Goal: Task Accomplishment & Management: Manage account settings

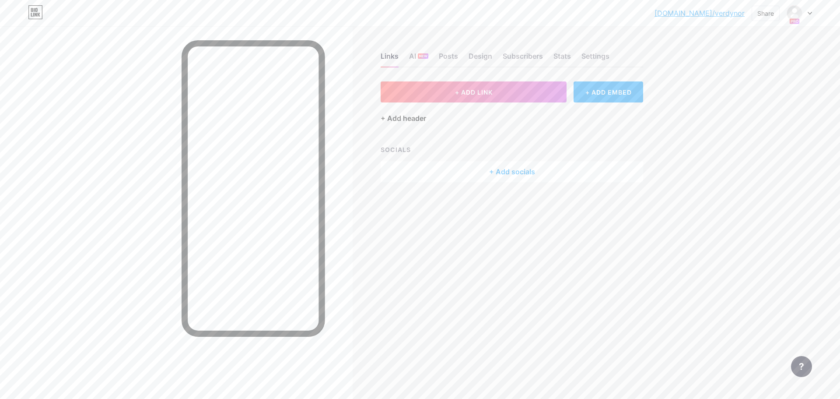
click at [418, 120] on div "+ Add header" at bounding box center [404, 118] width 46 height 11
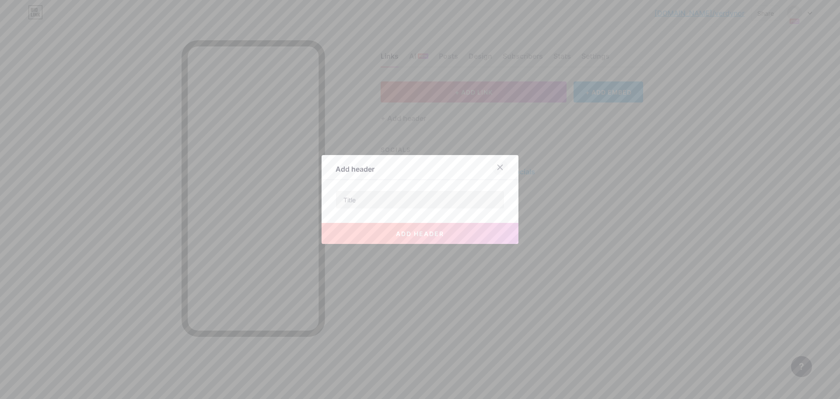
click at [502, 168] on icon at bounding box center [500, 167] width 7 height 7
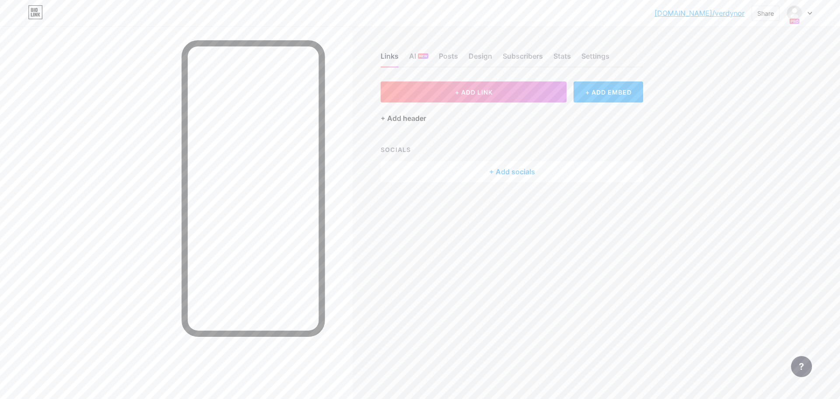
click at [414, 116] on div "+ Add header" at bounding box center [404, 118] width 46 height 11
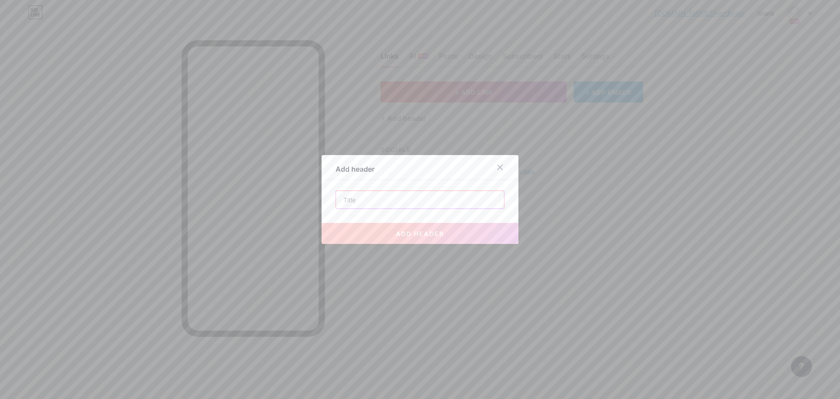
click at [401, 195] on input "text" at bounding box center [420, 200] width 168 height 18
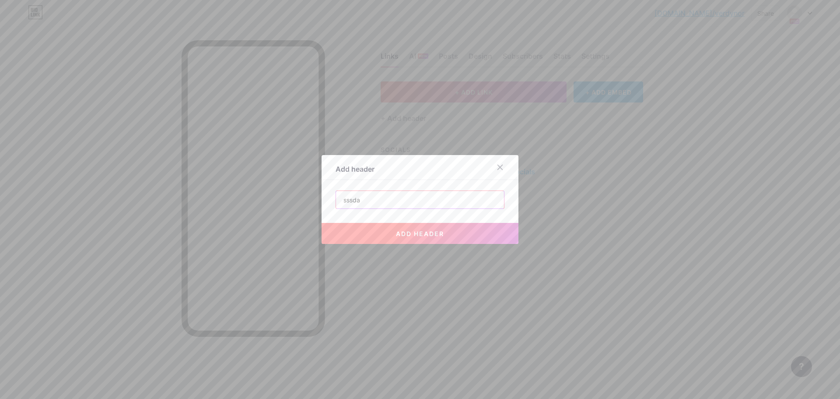
type input "sssda"
click at [422, 239] on button "add header" at bounding box center [420, 233] width 197 height 21
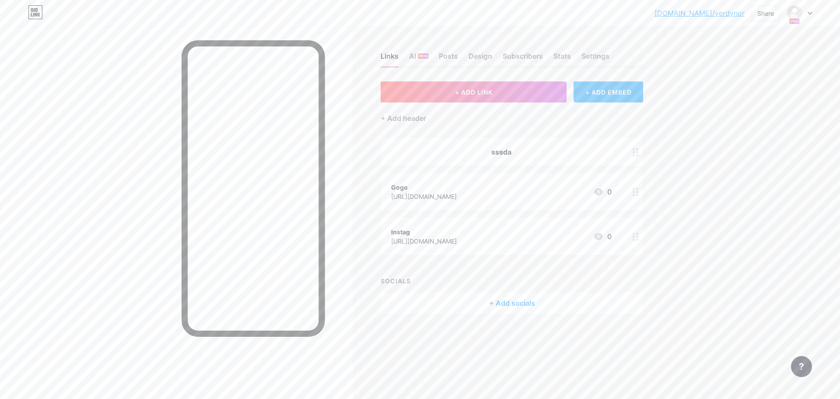
click at [620, 98] on div "+ ADD EMBED" at bounding box center [609, 91] width 70 height 21
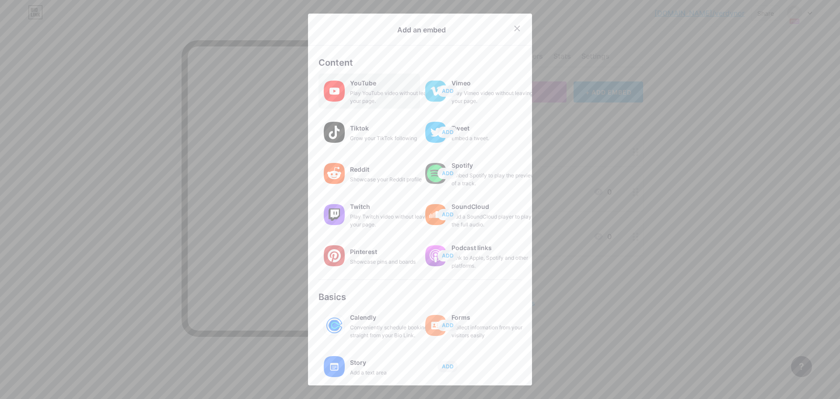
click at [373, 97] on div "Play YouTube video without leaving your page." at bounding box center [394, 97] width 88 height 16
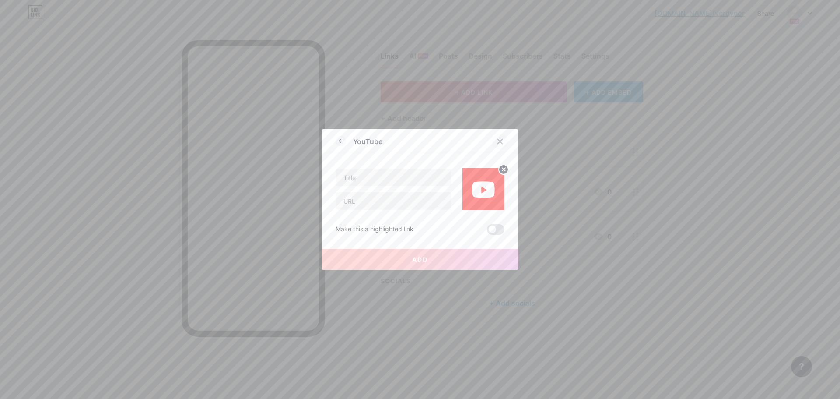
click at [503, 141] on icon at bounding box center [500, 141] width 7 height 7
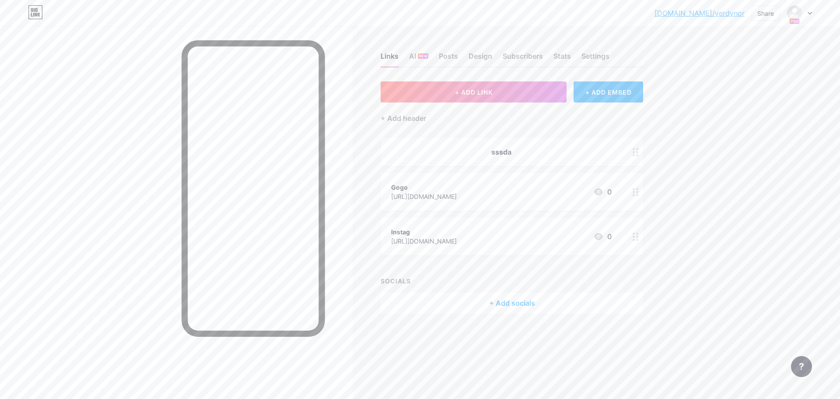
click at [803, 16] on div at bounding box center [799, 13] width 25 height 16
click at [672, 45] on div "Links AI NEW Posts Design Subscribers Stats Settings + ADD LINK + ADD EMBED + A…" at bounding box center [340, 191] width 680 height 331
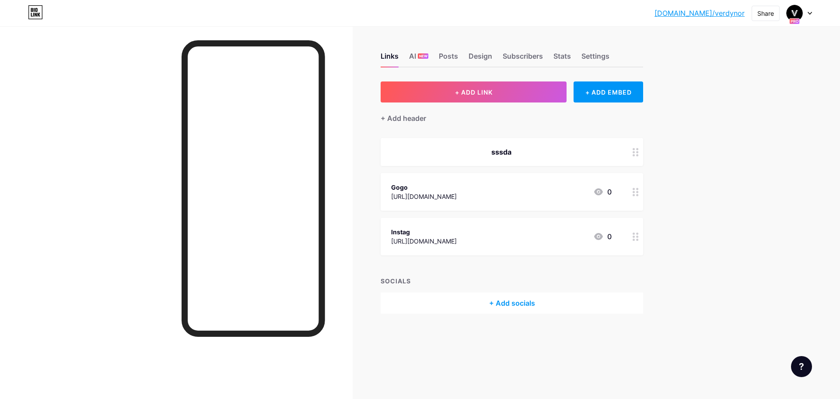
click at [805, 13] on div at bounding box center [799, 13] width 25 height 16
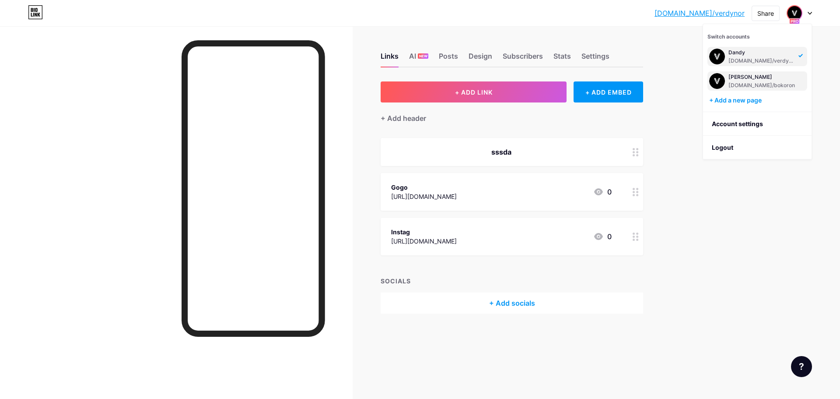
click at [756, 78] on div "Bokor" at bounding box center [762, 77] width 67 height 7
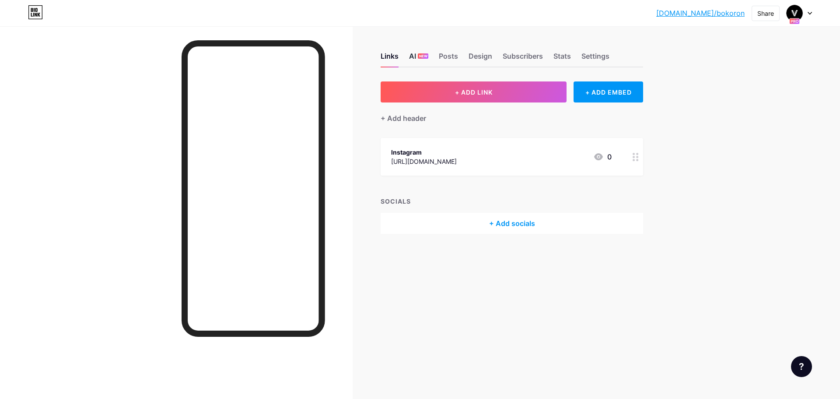
click at [410, 57] on div "AI NEW" at bounding box center [418, 59] width 19 height 16
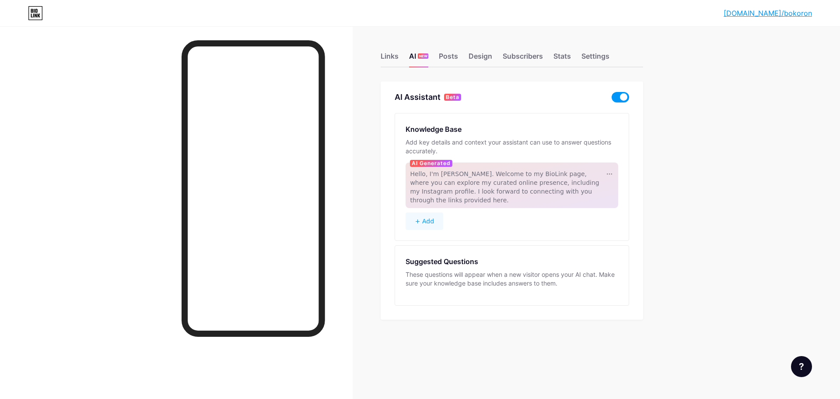
click at [435, 213] on button "+ Add" at bounding box center [425, 221] width 38 height 18
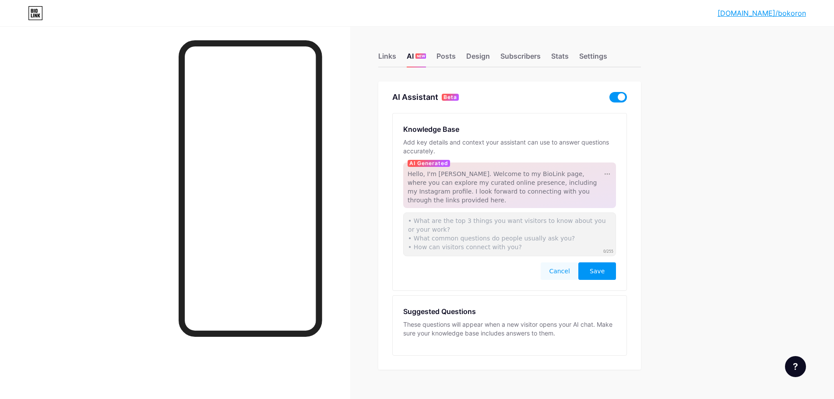
click at [562, 262] on button "Cancel" at bounding box center [560, 271] width 38 height 18
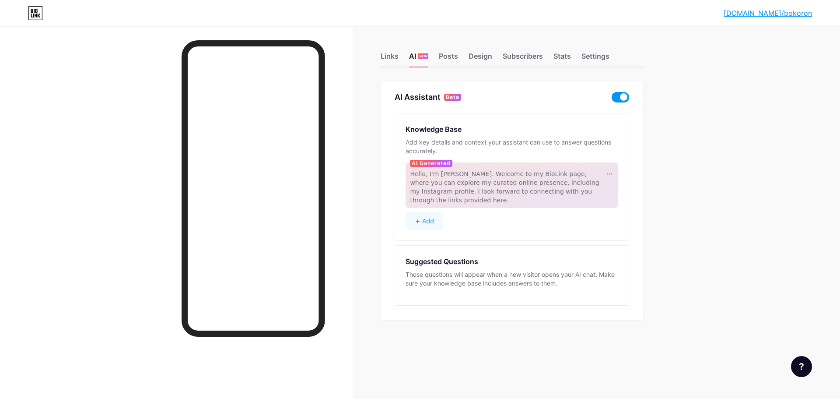
click at [428, 212] on button "+ Add" at bounding box center [425, 221] width 38 height 18
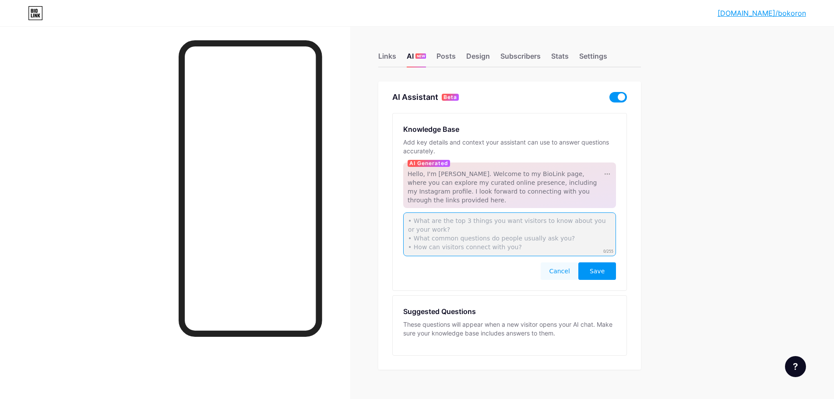
click at [507, 233] on textarea at bounding box center [509, 234] width 213 height 44
type textarea "add 7 links"
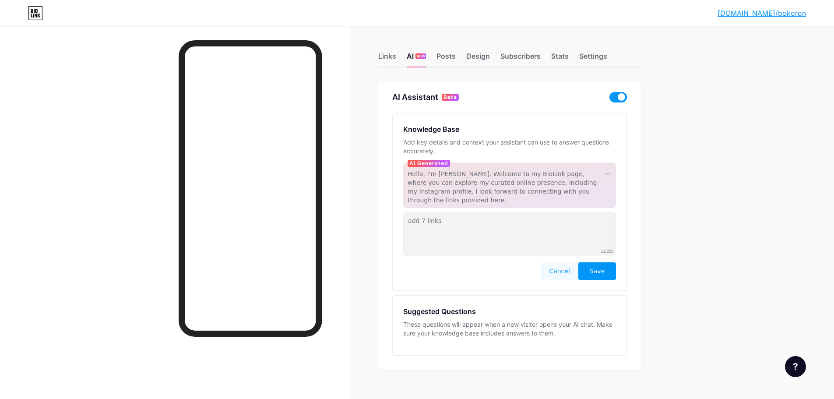
click at [609, 263] on button "Save" at bounding box center [597, 271] width 38 height 18
click at [795, 365] on icon at bounding box center [795, 366] width 4 height 7
click at [721, 369] on div "bio.link/bokoro... bio.link/bokoron Link Copied Links AI NEW Posts Design Subsc…" at bounding box center [417, 206] width 834 height 413
click at [79, 271] on div at bounding box center [175, 225] width 350 height 399
click at [570, 262] on button "Cancel" at bounding box center [560, 271] width 38 height 18
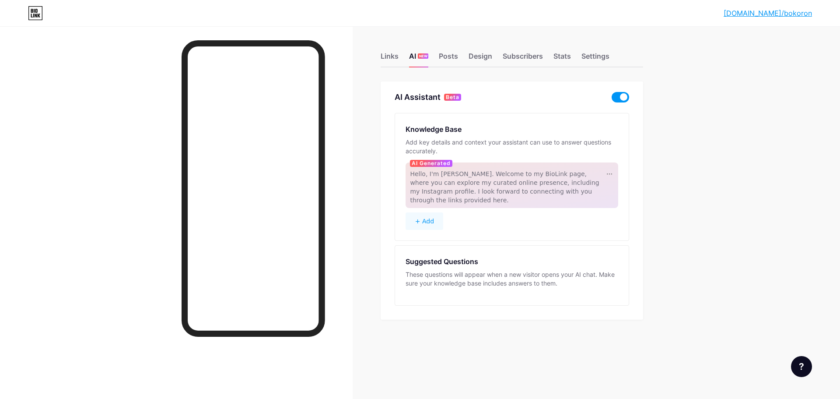
click at [390, 44] on div "Links AI NEW Posts Design Subscribers Stats Settings" at bounding box center [512, 52] width 263 height 31
click at [388, 54] on div "Links" at bounding box center [390, 59] width 18 height 16
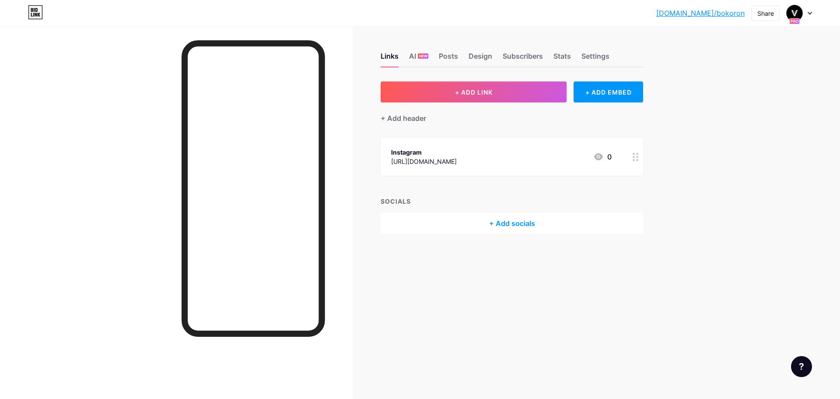
click at [510, 162] on div "Instagram [URL][DOMAIN_NAME] 0" at bounding box center [501, 157] width 221 height 20
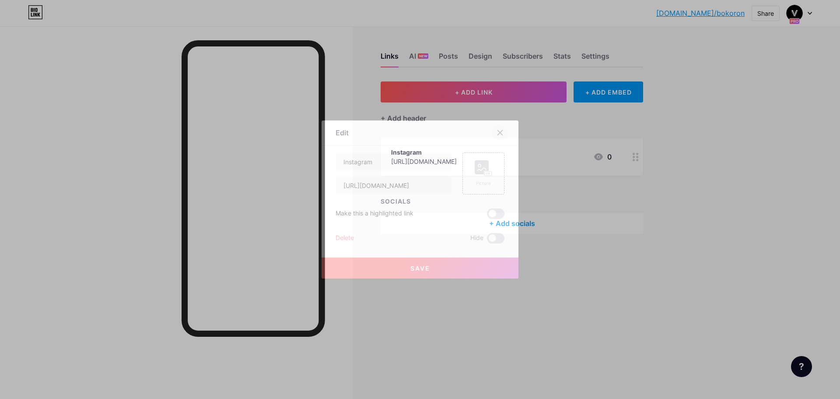
click at [500, 134] on icon at bounding box center [500, 132] width 7 height 7
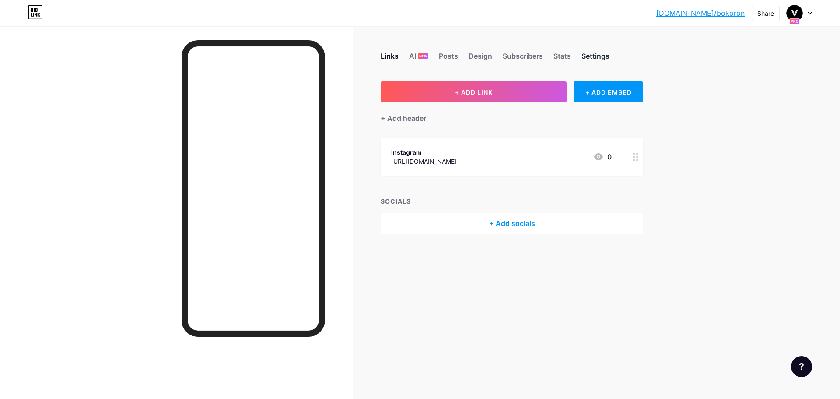
click at [606, 54] on div "Settings" at bounding box center [596, 59] width 28 height 16
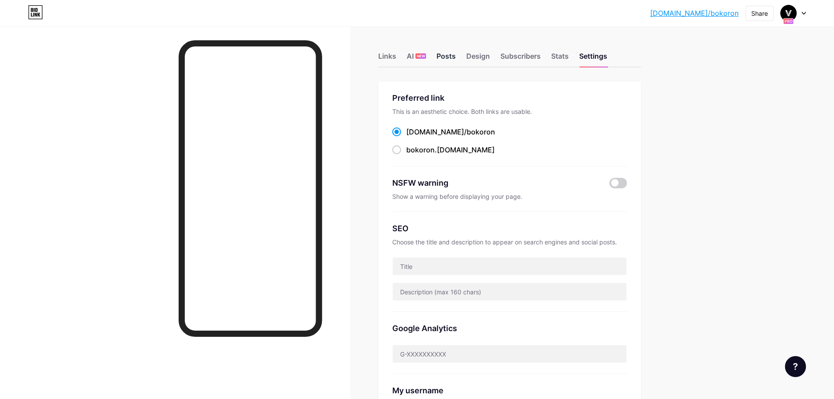
click at [453, 58] on div "Posts" at bounding box center [445, 59] width 19 height 16
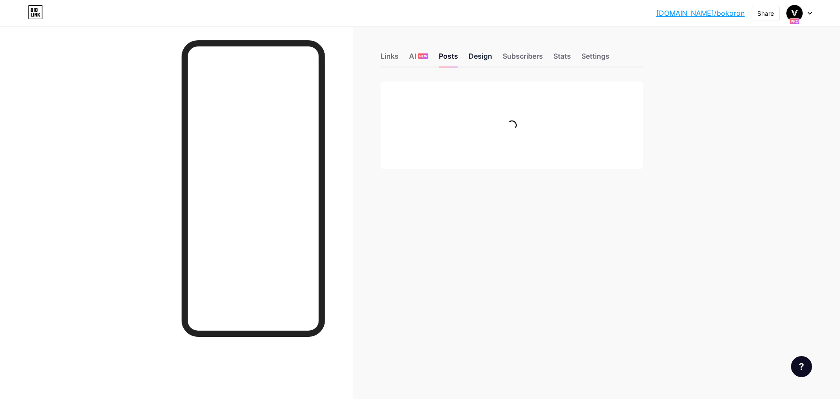
click at [482, 58] on div "Design" at bounding box center [481, 59] width 24 height 16
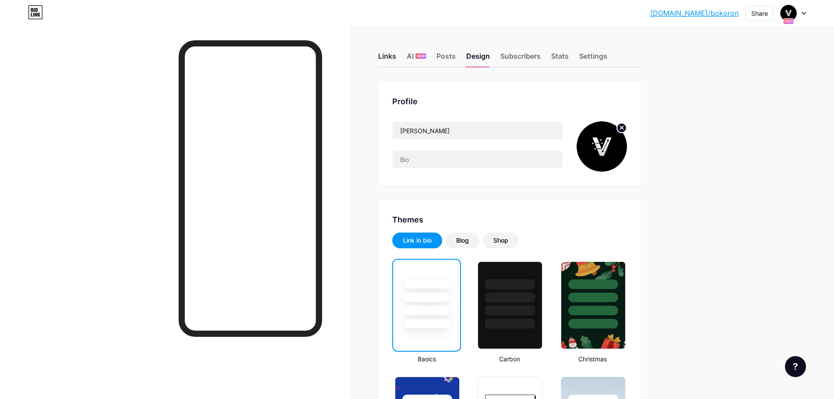
click at [396, 55] on div "Links" at bounding box center [387, 59] width 18 height 16
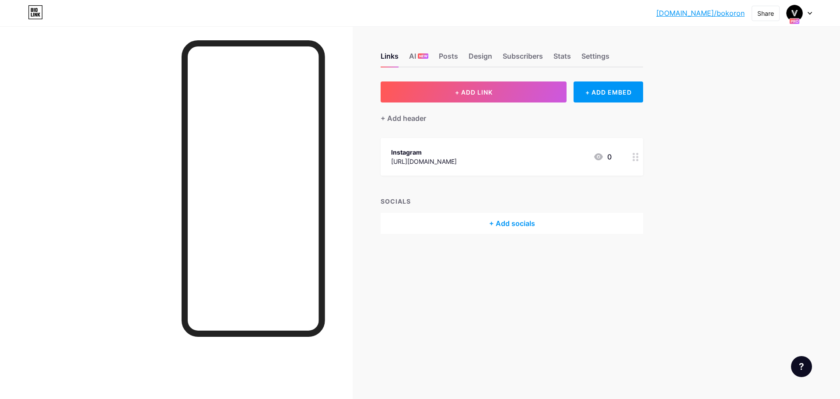
click at [525, 224] on div "+ Add socials" at bounding box center [512, 223] width 263 height 21
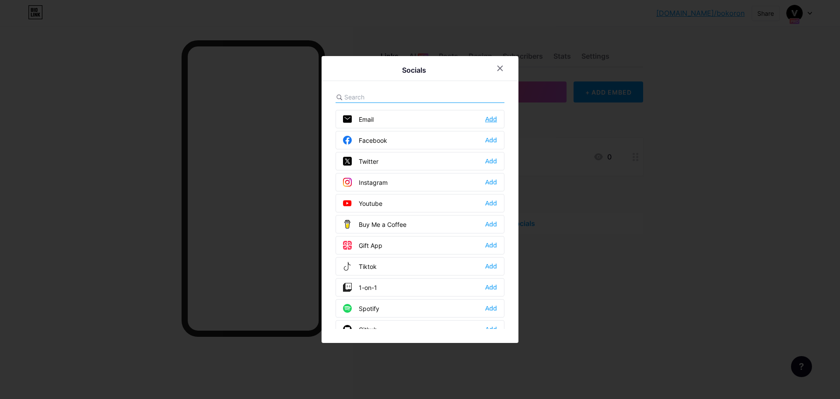
click at [488, 118] on div "Add" at bounding box center [491, 119] width 12 height 9
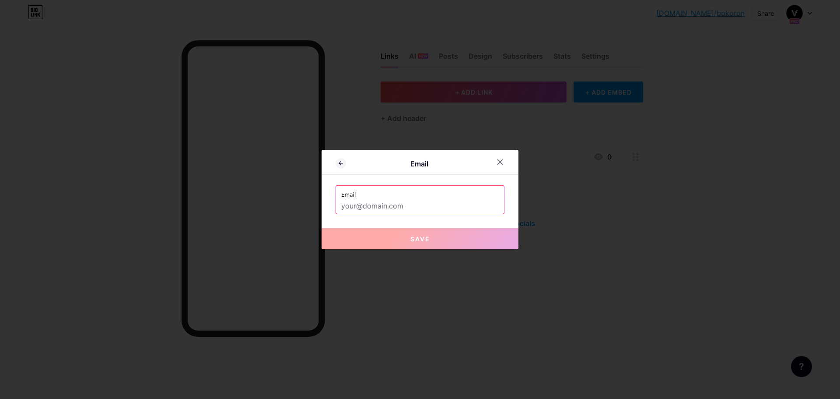
click at [455, 211] on input "text" at bounding box center [420, 206] width 158 height 15
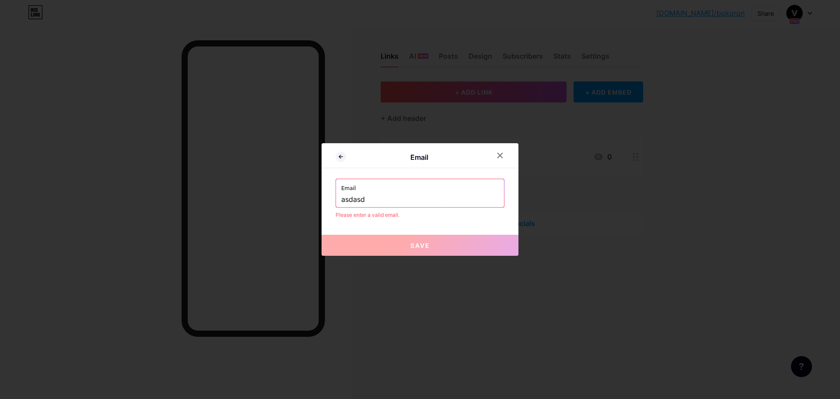
drag, startPoint x: 411, startPoint y: 203, endPoint x: 272, endPoint y: 198, distance: 138.8
click at [280, 199] on div "Email Email asdasd Please enter a valid email. Save" at bounding box center [420, 199] width 840 height 399
type input "asdasd"
click at [335, 159] on div "Email" at bounding box center [420, 158] width 197 height 21
click at [338, 158] on icon at bounding box center [341, 156] width 11 height 11
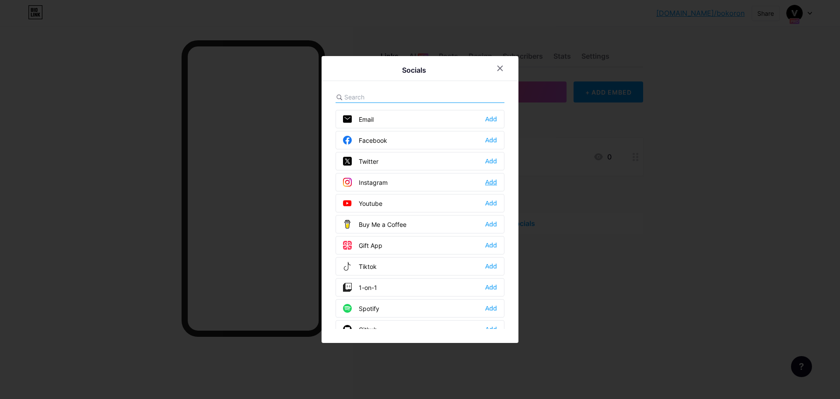
click at [493, 183] on div "Add" at bounding box center [491, 182] width 12 height 9
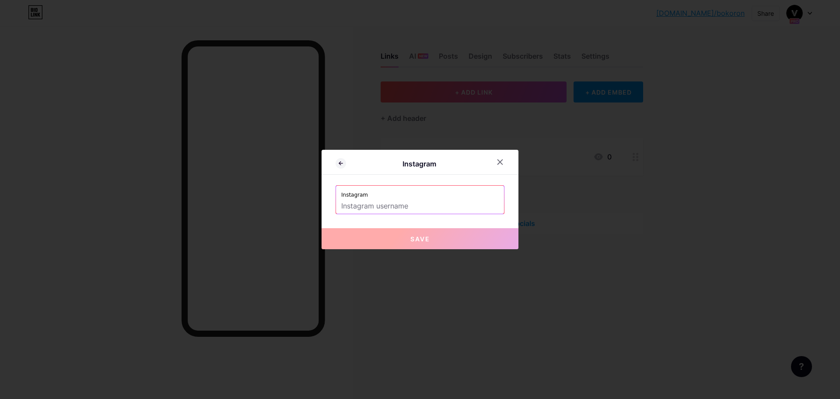
click at [393, 206] on input "text" at bounding box center [420, 206] width 158 height 15
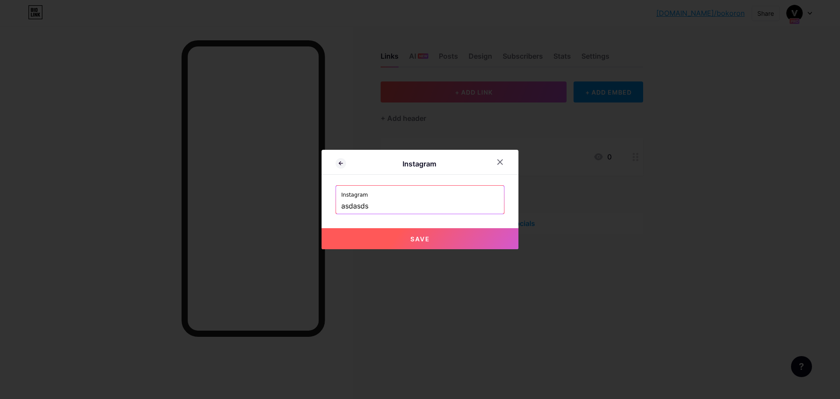
click at [420, 233] on button "Save" at bounding box center [420, 238] width 197 height 21
type input "https://instagram.com/asdasds"
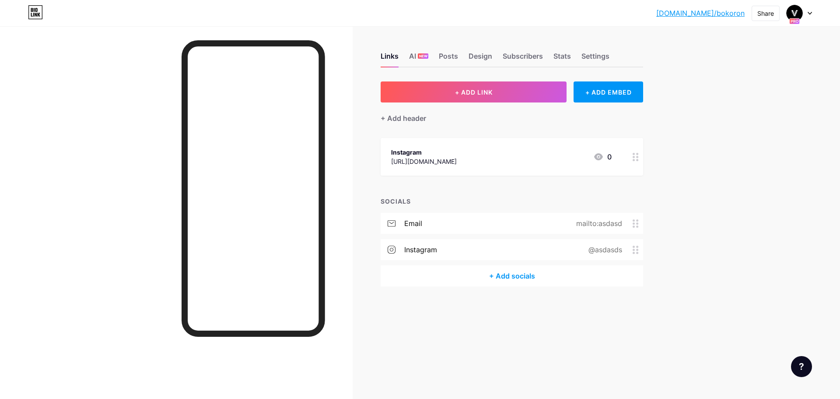
click at [637, 246] on circle at bounding box center [638, 247] width 2 height 2
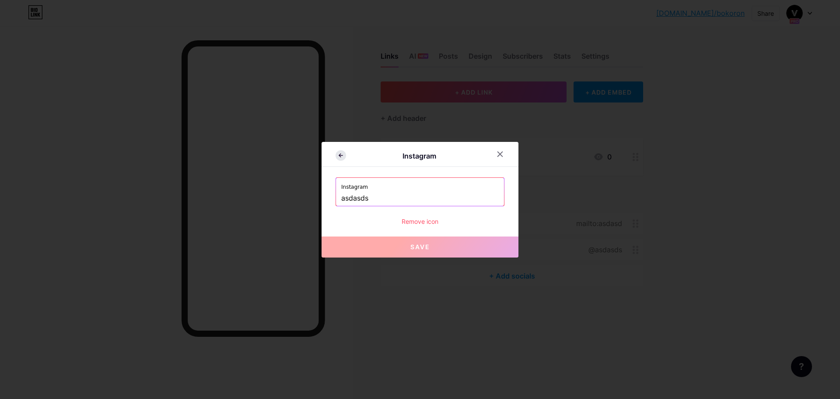
click at [343, 155] on icon at bounding box center [341, 155] width 11 height 11
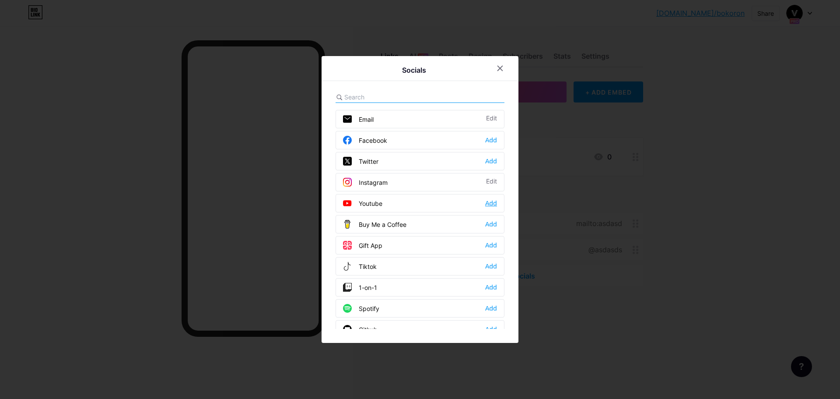
click at [489, 200] on div "Add" at bounding box center [491, 203] width 12 height 9
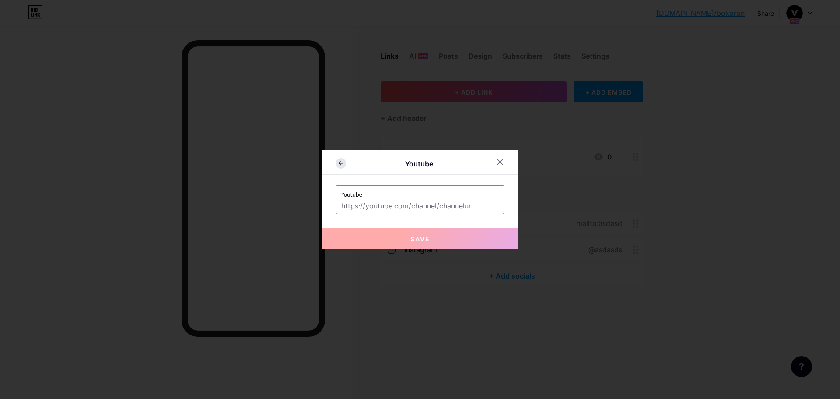
click at [343, 165] on icon at bounding box center [341, 163] width 11 height 11
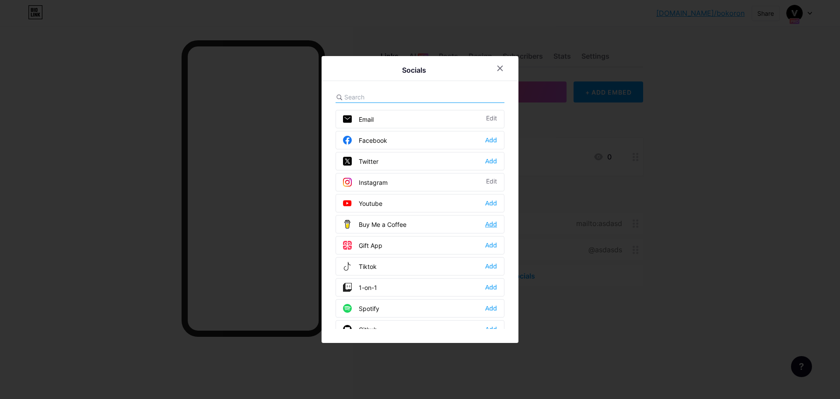
click at [495, 221] on div "Add" at bounding box center [491, 224] width 12 height 9
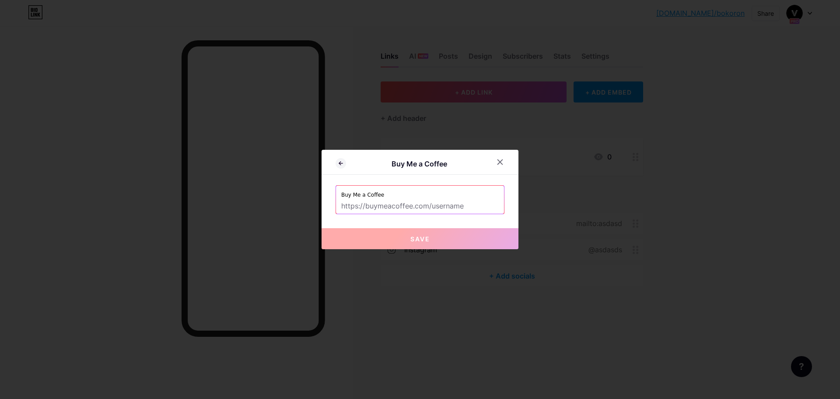
click at [443, 208] on input "text" at bounding box center [420, 206] width 158 height 15
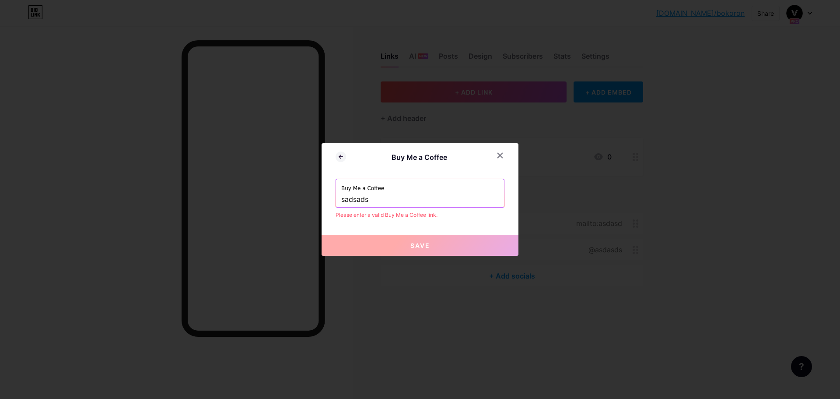
drag, startPoint x: 362, startPoint y: 196, endPoint x: 275, endPoint y: 195, distance: 87.1
click at [275, 195] on div "Buy Me a Coffee Buy Me a Coffee sadsads Please enter a valid Buy Me a Coffee li…" at bounding box center [420, 199] width 840 height 399
type input "s"
click at [345, 161] on div at bounding box center [341, 157] width 11 height 10
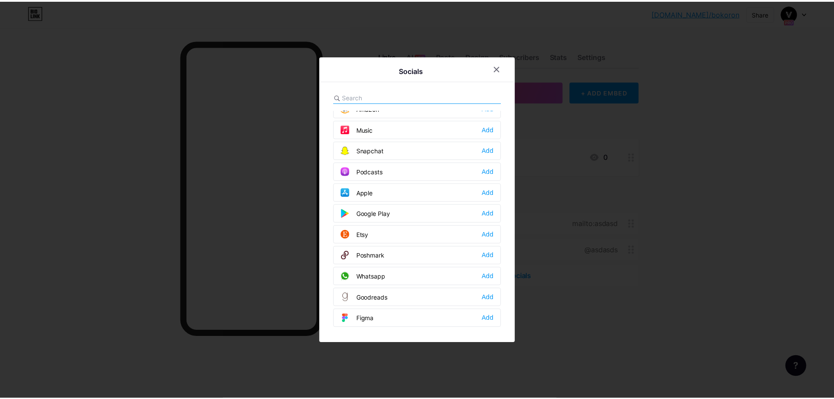
scroll to position [613, 0]
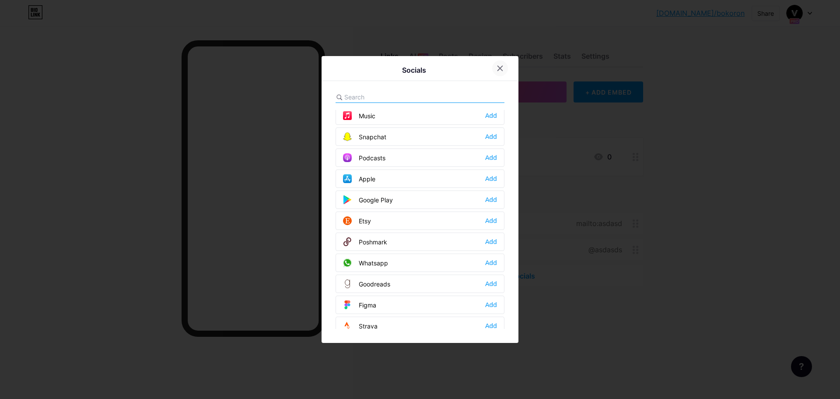
click at [500, 71] on icon at bounding box center [500, 68] width 7 height 7
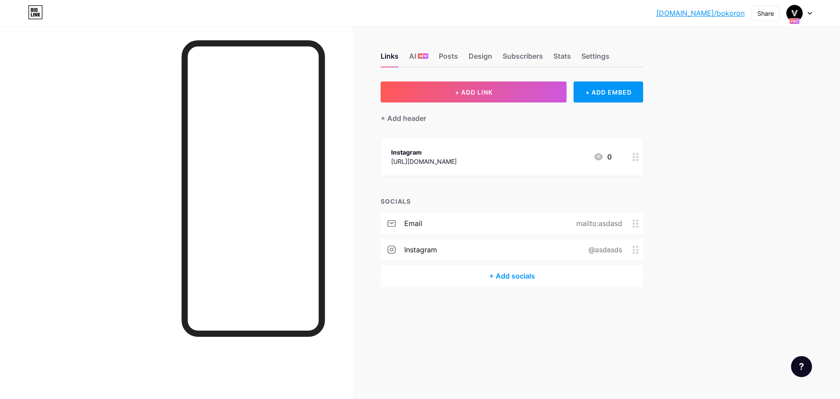
click at [629, 245] on div "@asdasds" at bounding box center [604, 249] width 58 height 11
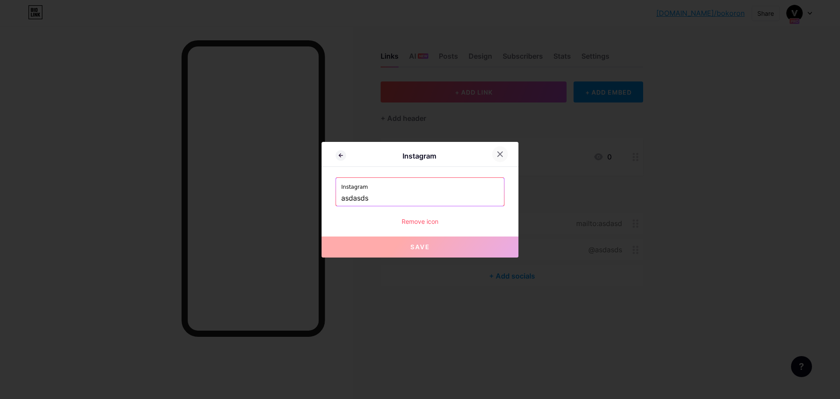
click at [502, 153] on icon at bounding box center [500, 154] width 7 height 7
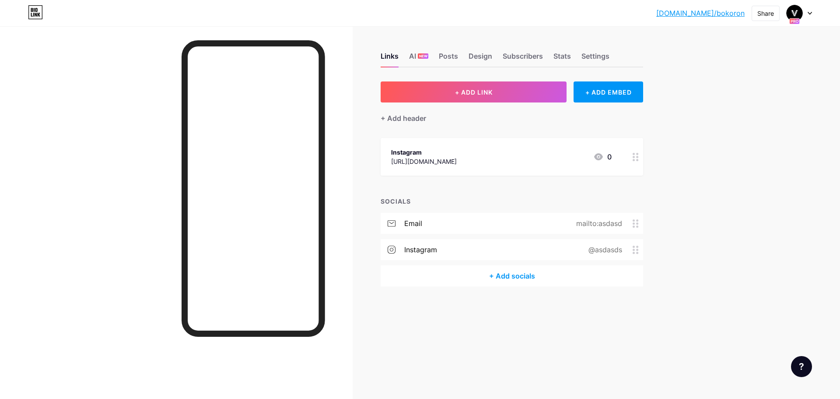
click at [628, 249] on div "@asdasds" at bounding box center [604, 249] width 58 height 11
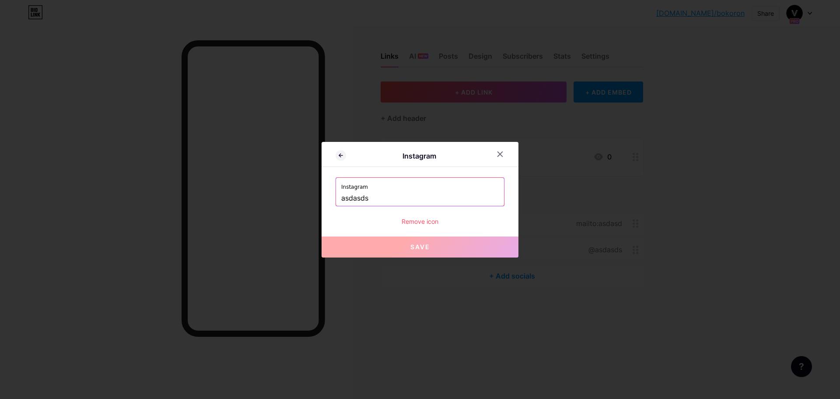
click at [438, 224] on div "Remove icon" at bounding box center [420, 221] width 169 height 9
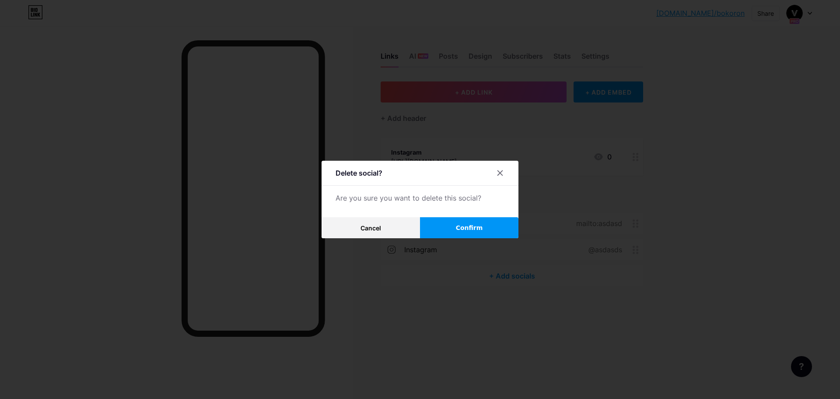
click at [440, 228] on button "Confirm" at bounding box center [469, 227] width 98 height 21
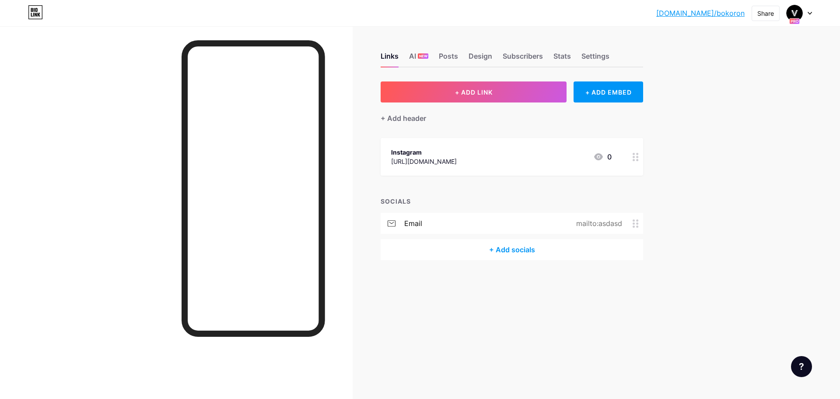
click at [625, 222] on div "mailto:asdasd" at bounding box center [597, 223] width 70 height 11
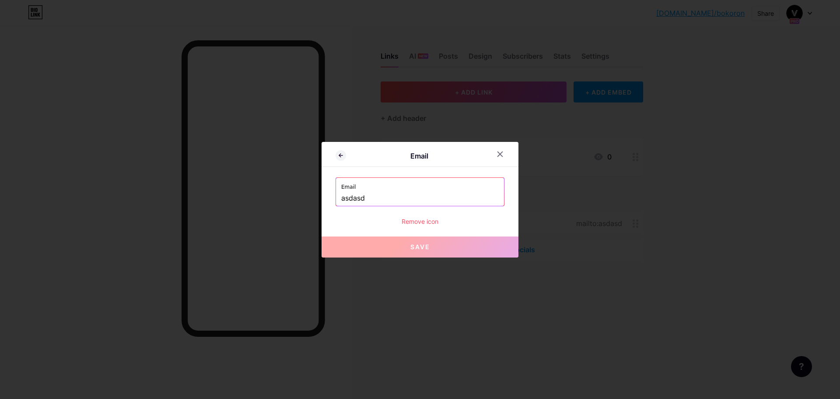
click at [435, 218] on div "Remove icon" at bounding box center [420, 221] width 169 height 9
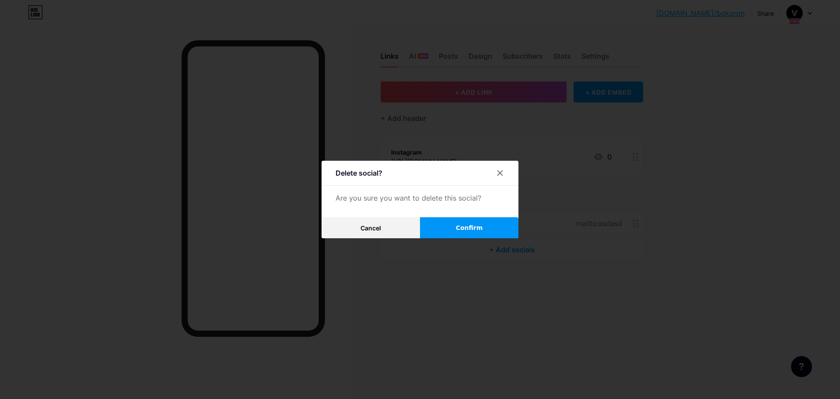
click at [435, 225] on button "Confirm" at bounding box center [469, 227] width 98 height 21
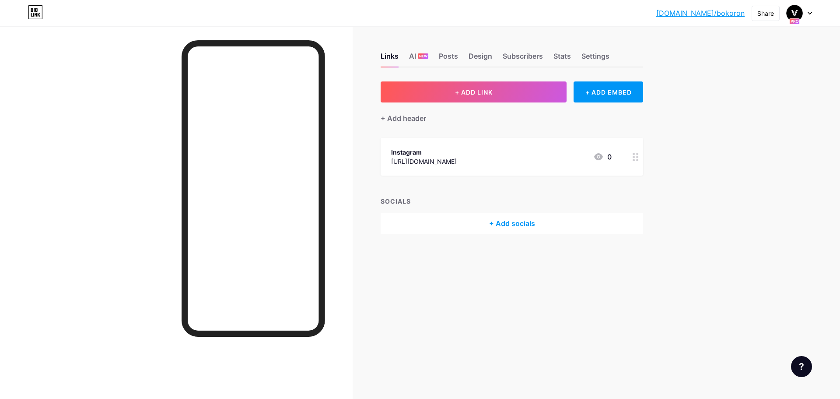
click at [510, 225] on div "+ Add socials" at bounding box center [512, 223] width 263 height 21
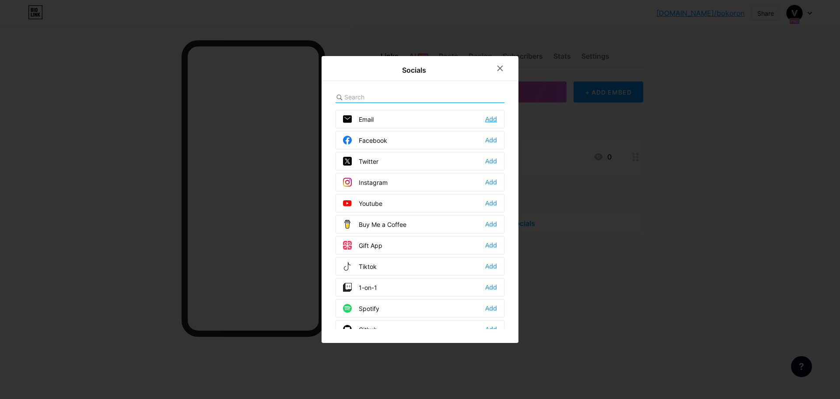
click at [493, 118] on div "Add" at bounding box center [491, 119] width 12 height 9
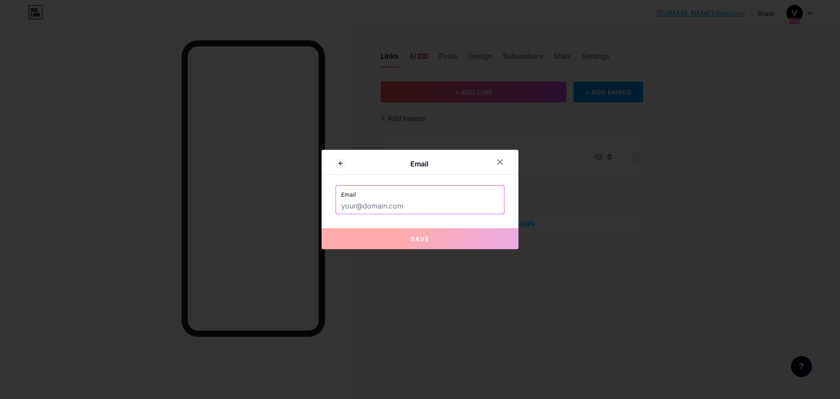
click at [410, 208] on input "text" at bounding box center [420, 206] width 158 height 15
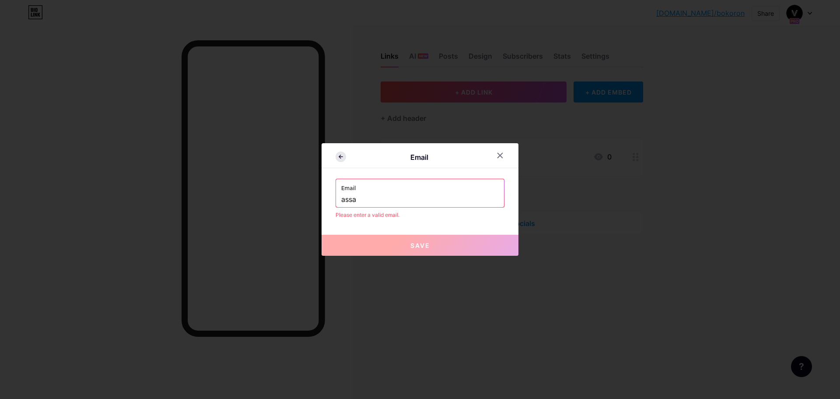
type input "assa"
click at [344, 156] on icon at bounding box center [341, 156] width 11 height 11
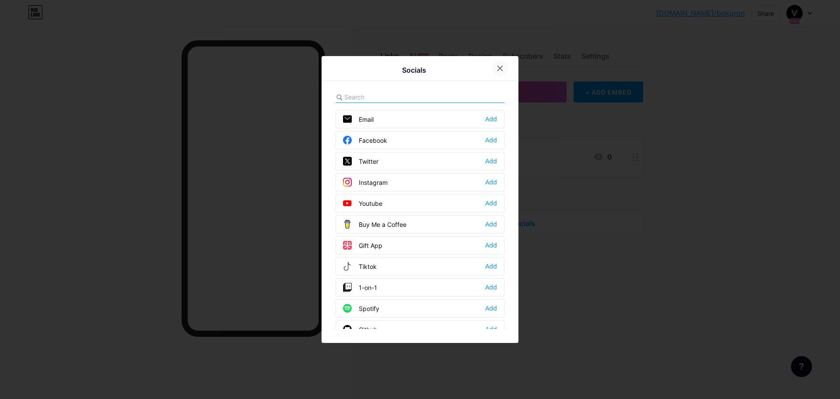
click at [500, 75] on div at bounding box center [500, 68] width 16 height 16
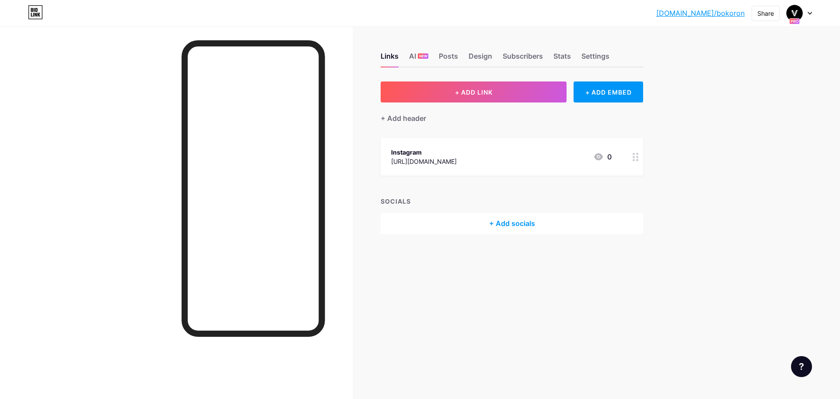
click at [527, 219] on div "+ Add socials" at bounding box center [512, 223] width 263 height 21
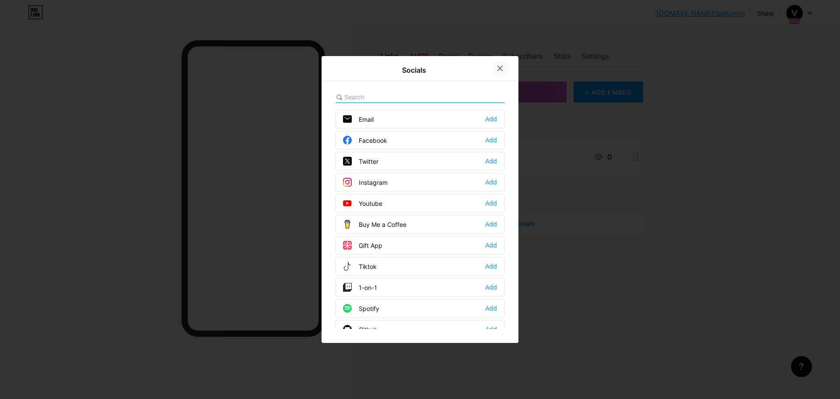
click at [504, 64] on div at bounding box center [500, 68] width 16 height 16
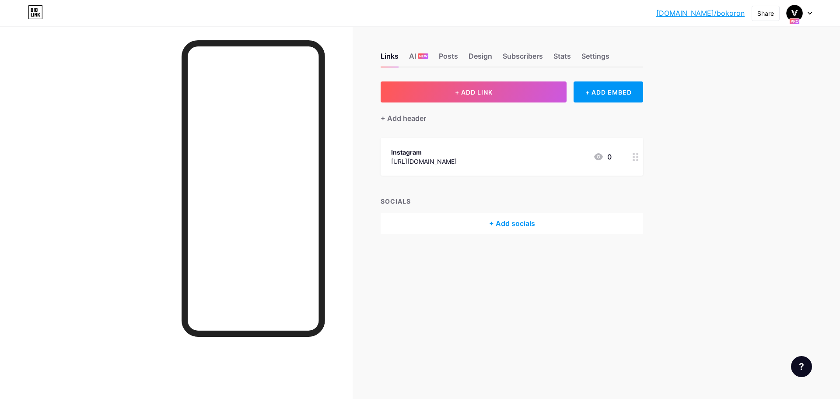
click at [478, 159] on div "Instagram https://app.bio.link/ 0" at bounding box center [501, 157] width 221 height 20
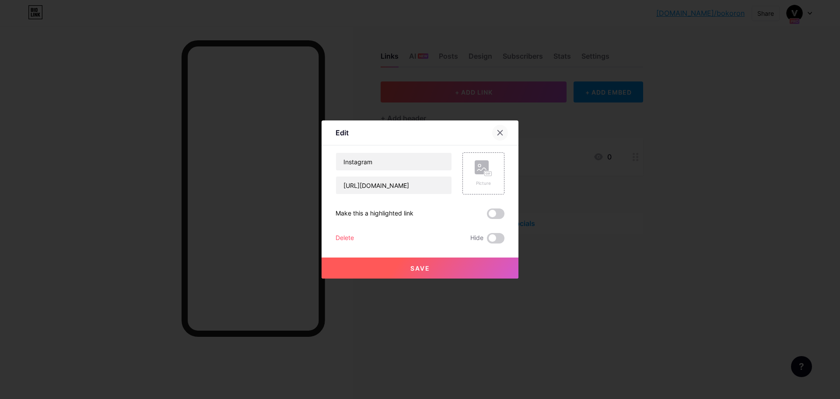
click at [503, 137] on div at bounding box center [500, 133] width 16 height 16
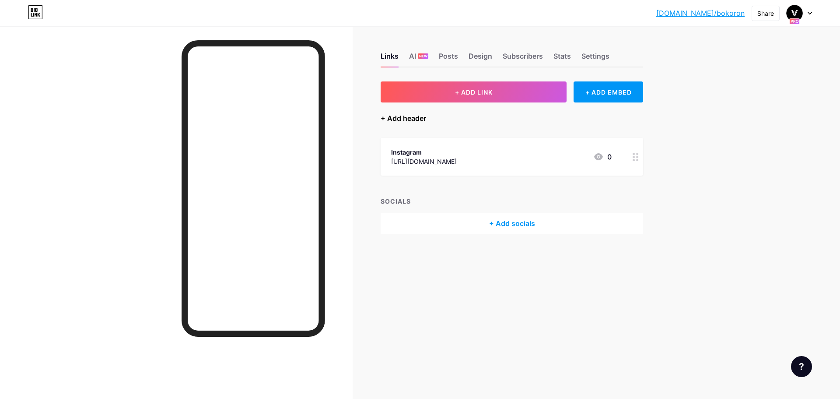
click at [406, 120] on div "+ Add header" at bounding box center [404, 118] width 46 height 11
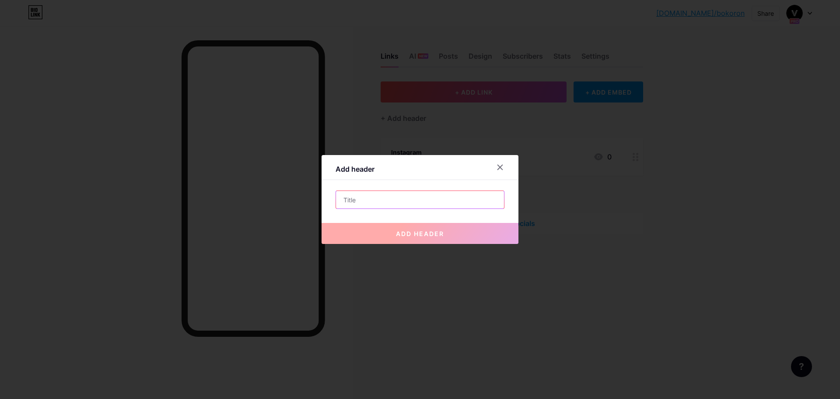
click at [402, 197] on input "text" at bounding box center [420, 200] width 168 height 18
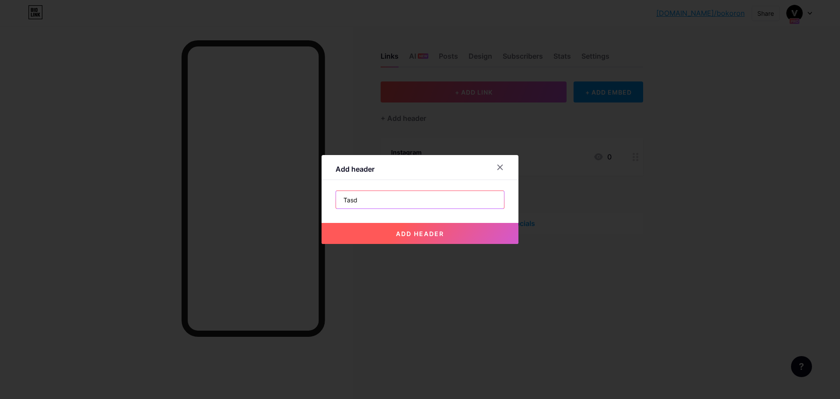
type input "Tasd"
click at [407, 229] on button "add header" at bounding box center [420, 233] width 197 height 21
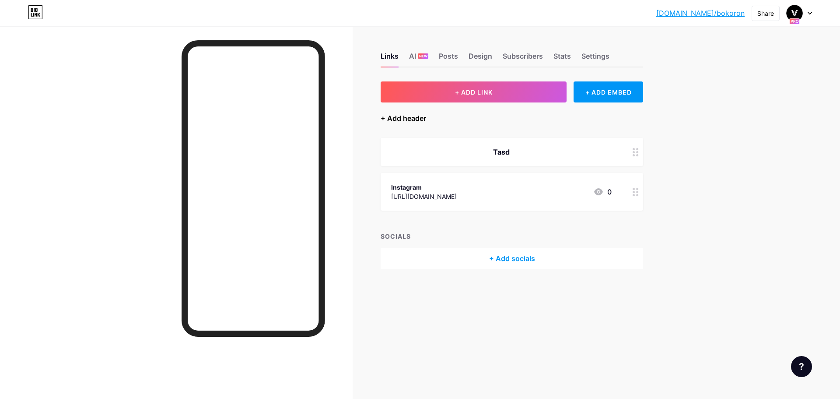
click at [413, 116] on div "+ Add header" at bounding box center [404, 118] width 46 height 11
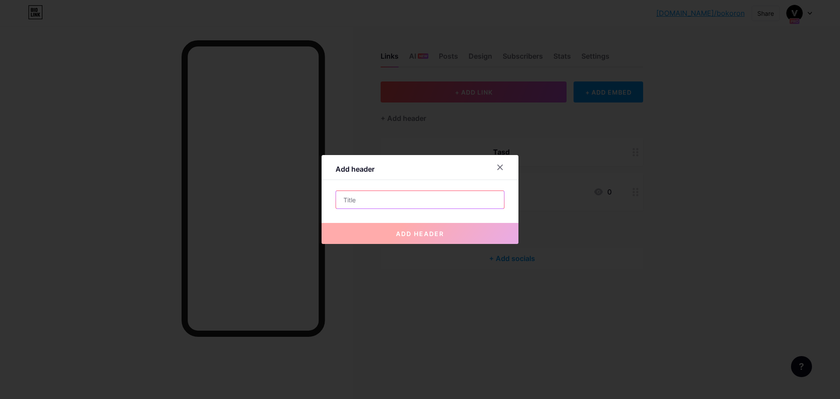
click at [382, 200] on input "text" at bounding box center [420, 200] width 168 height 18
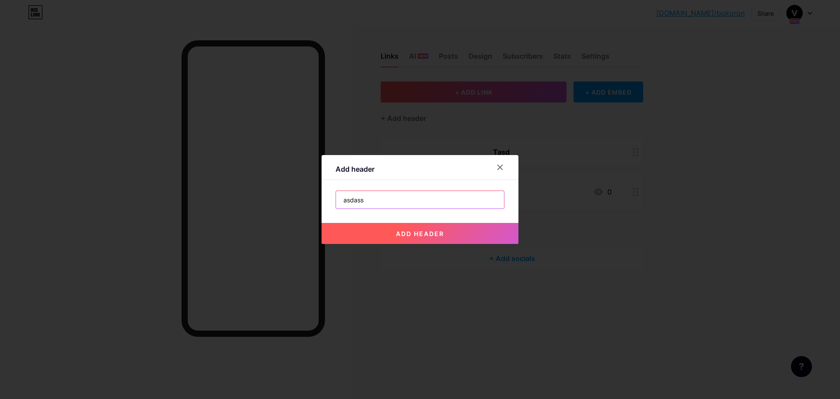
type input "asdass"
click at [407, 230] on span "add header" at bounding box center [420, 233] width 48 height 7
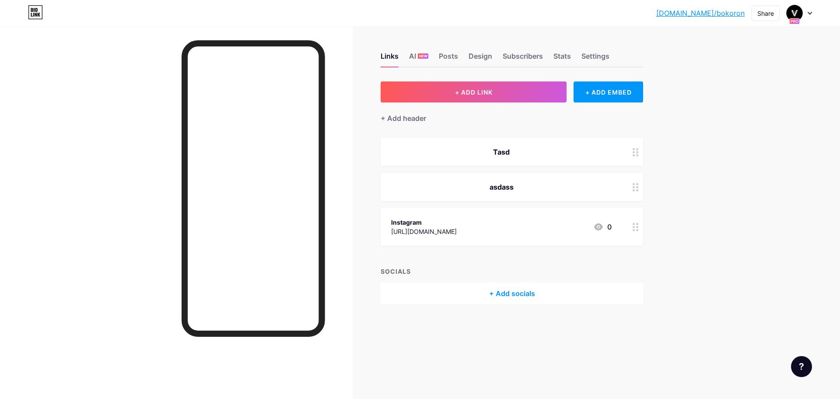
drag, startPoint x: 489, startPoint y: 183, endPoint x: 485, endPoint y: 228, distance: 44.9
click at [485, 228] on span "Tasd asdass Instagram https://app.bio.link/ 0" at bounding box center [512, 192] width 263 height 108
click at [504, 182] on div "asdass" at bounding box center [501, 187] width 221 height 11
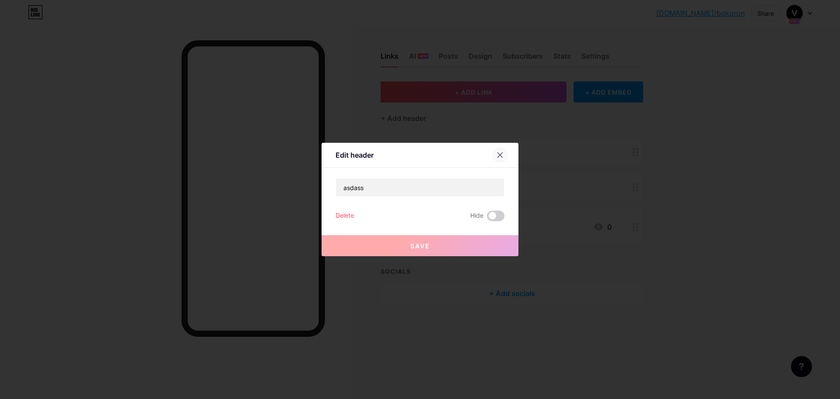
click at [501, 153] on icon at bounding box center [500, 154] width 7 height 7
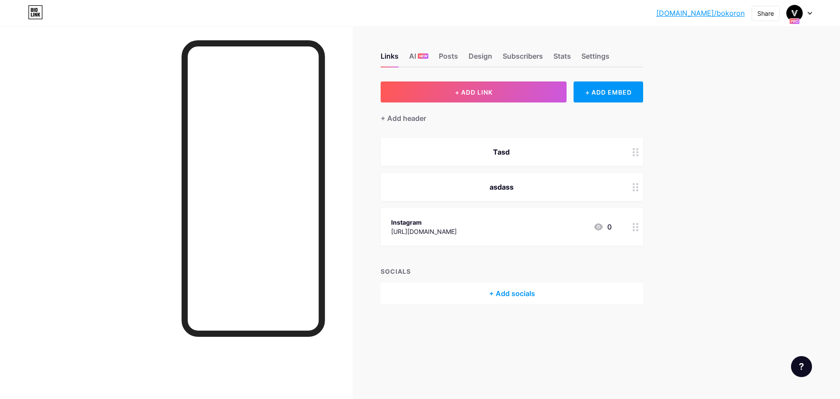
click at [669, 202] on div "Links AI NEW Posts Design Subscribers Stats Settings + ADD LINK + ADD EMBED + A…" at bounding box center [340, 186] width 680 height 321
click at [637, 233] on icon at bounding box center [636, 232] width 6 height 8
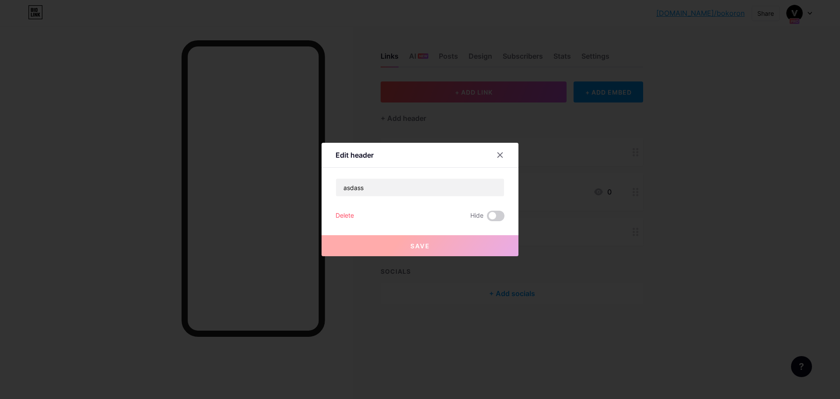
click at [353, 216] on div "Delete" at bounding box center [345, 216] width 18 height 11
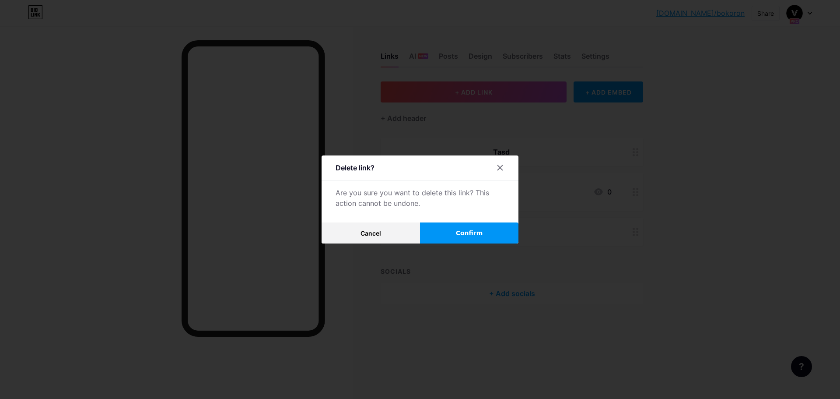
click at [443, 235] on button "Confirm" at bounding box center [469, 232] width 98 height 21
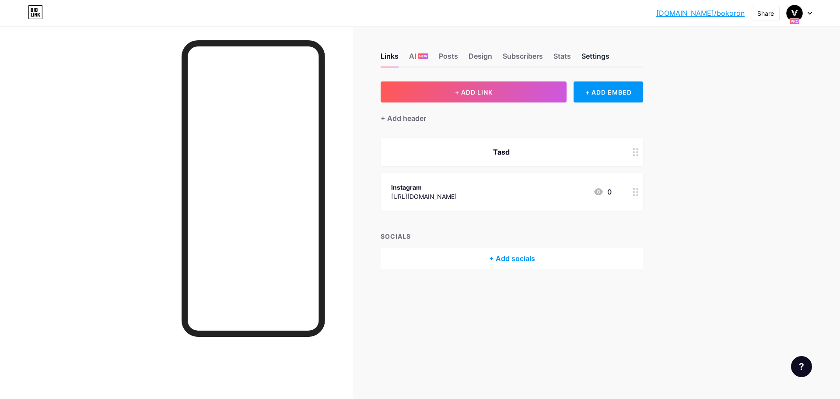
click at [600, 53] on div "Settings" at bounding box center [596, 59] width 28 height 16
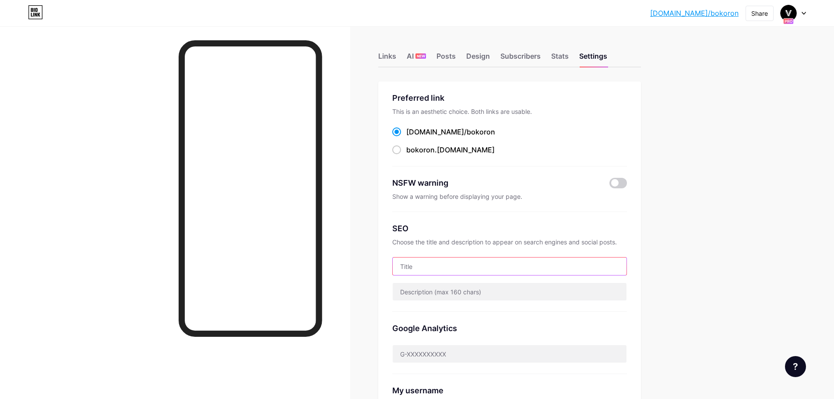
click at [479, 264] on input "text" at bounding box center [510, 266] width 234 height 18
click at [478, 283] on input "text" at bounding box center [510, 292] width 234 height 18
click at [386, 52] on div "Links" at bounding box center [387, 59] width 18 height 16
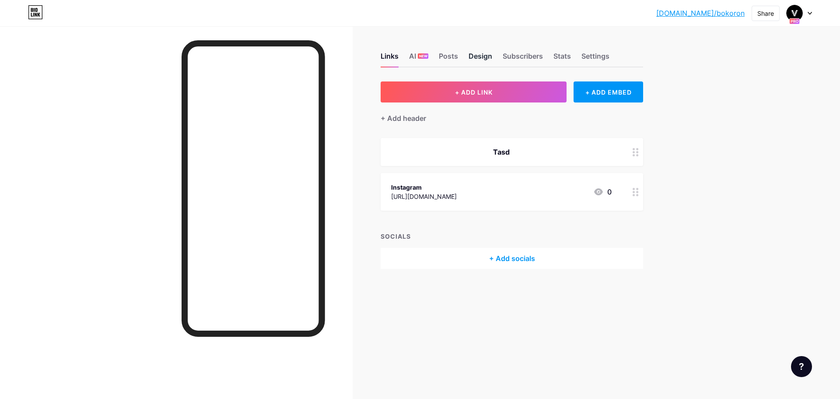
click at [479, 53] on div "Design" at bounding box center [481, 59] width 24 height 16
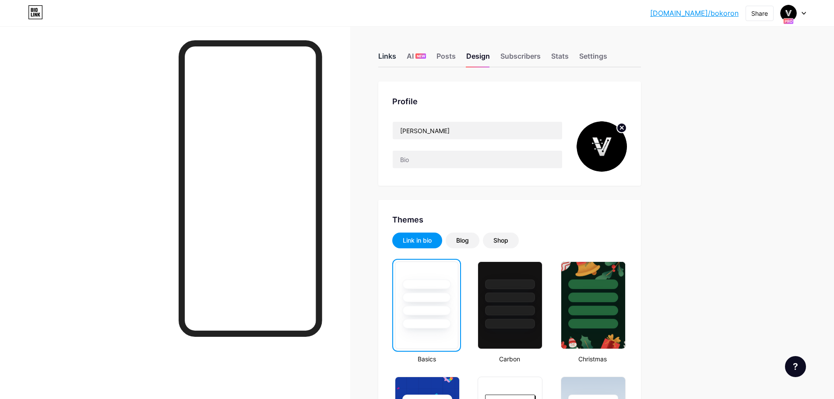
click at [388, 55] on div "Links" at bounding box center [387, 59] width 18 height 16
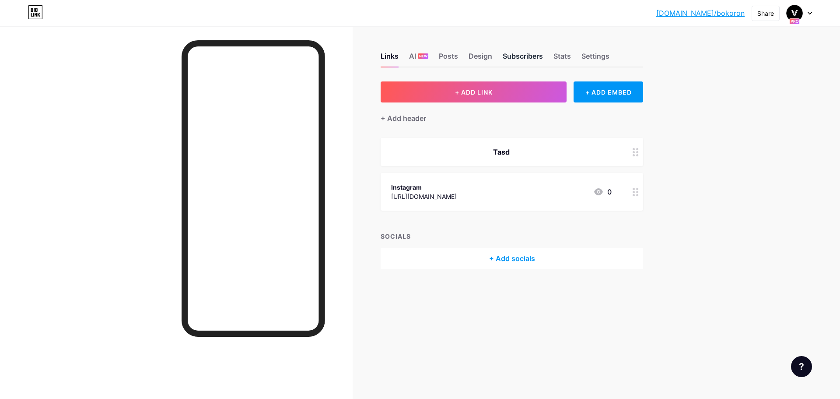
click at [523, 57] on div "Subscribers" at bounding box center [523, 59] width 40 height 16
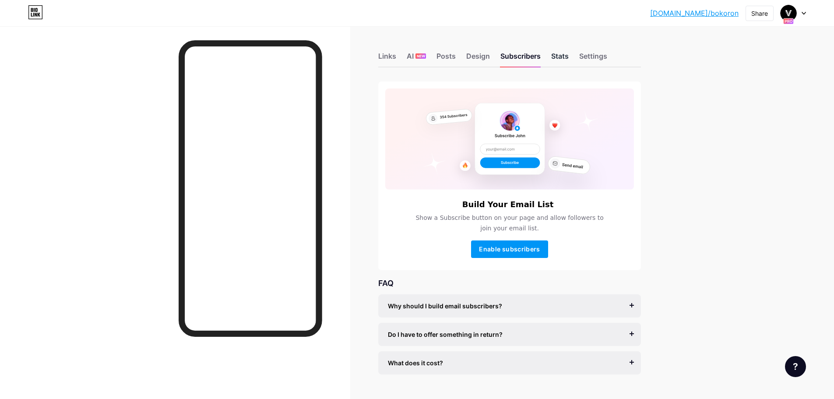
click at [558, 57] on div "Stats" at bounding box center [560, 59] width 18 height 16
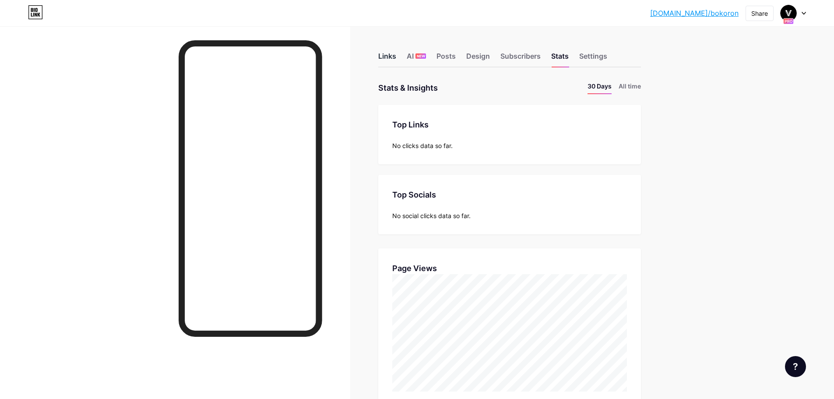
click at [392, 57] on div "Links" at bounding box center [387, 59] width 18 height 16
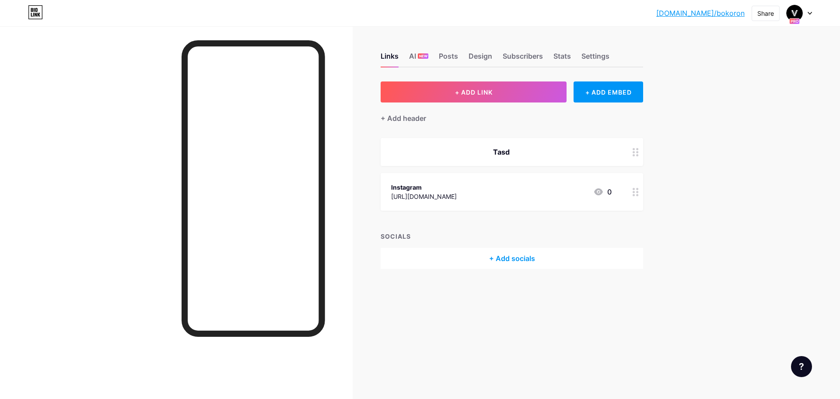
click at [521, 261] on div "+ Add socials" at bounding box center [512, 258] width 263 height 21
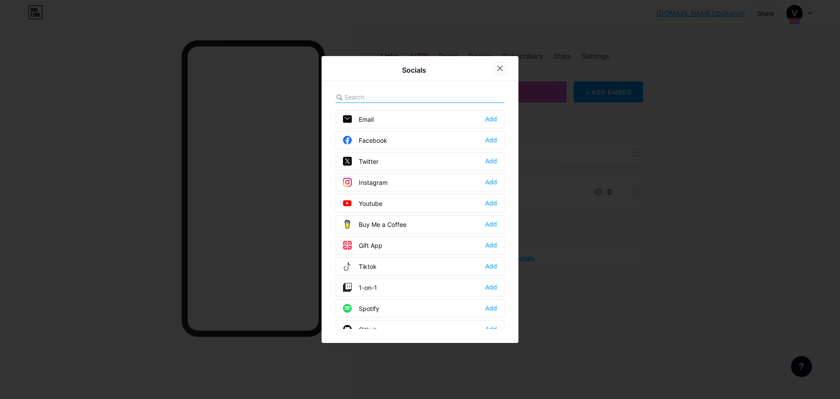
click at [499, 70] on icon at bounding box center [500, 68] width 5 height 5
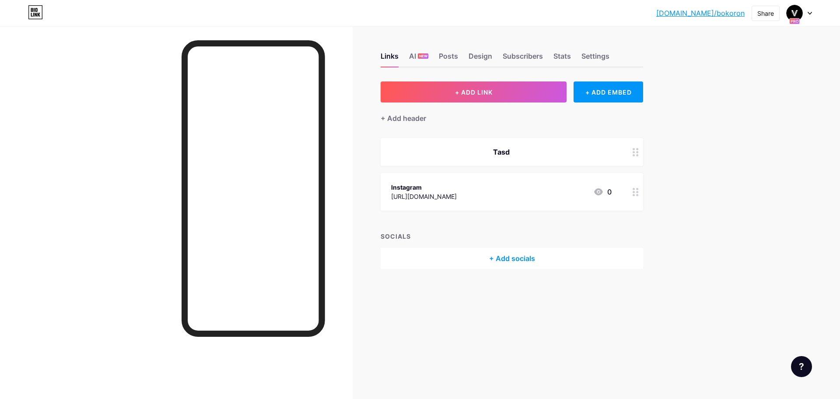
click at [637, 155] on circle at bounding box center [638, 155] width 2 height 2
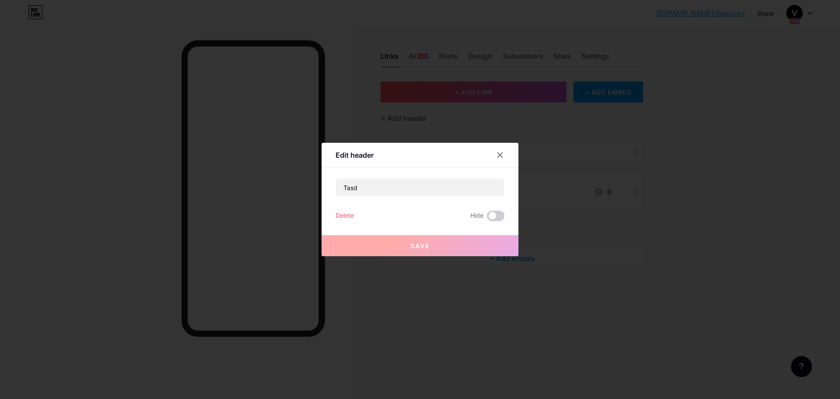
click at [352, 214] on div "Delete" at bounding box center [345, 216] width 18 height 11
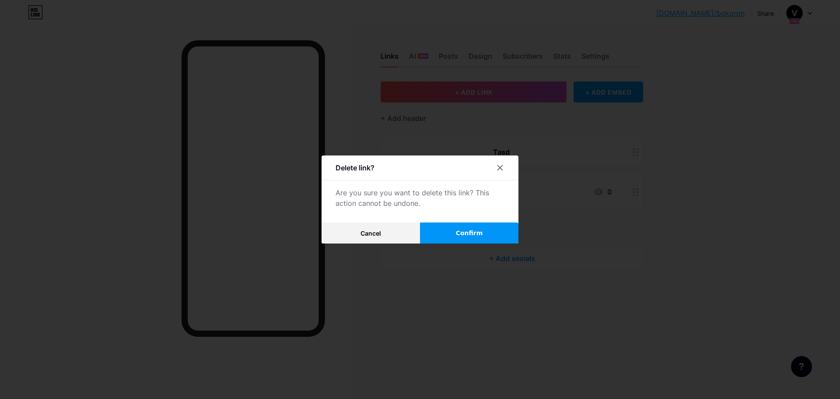
click at [452, 240] on button "Confirm" at bounding box center [469, 232] width 98 height 21
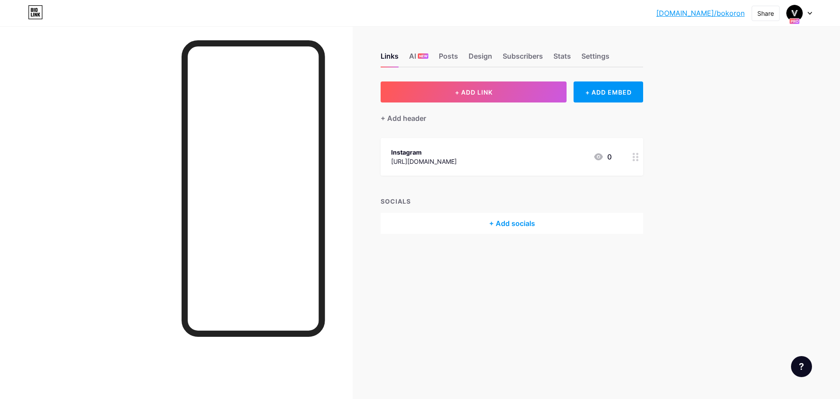
click at [518, 224] on div "+ Add socials" at bounding box center [512, 223] width 263 height 21
click at [502, 69] on icon at bounding box center [500, 68] width 7 height 7
click at [513, 225] on div "+ Add socials" at bounding box center [512, 223] width 263 height 21
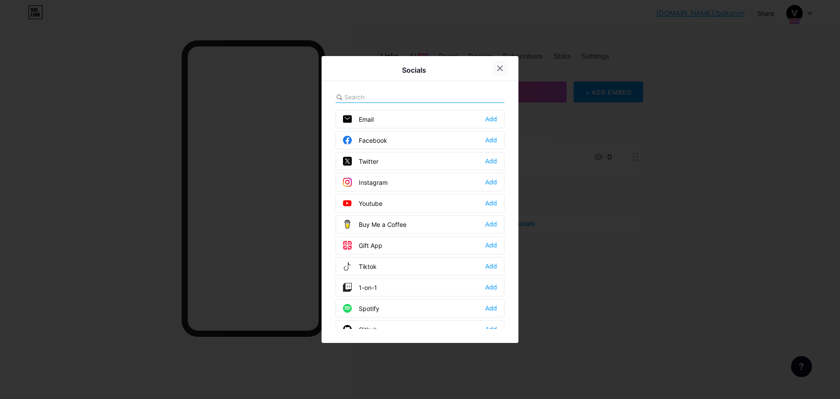
click at [503, 68] on icon at bounding box center [500, 68] width 7 height 7
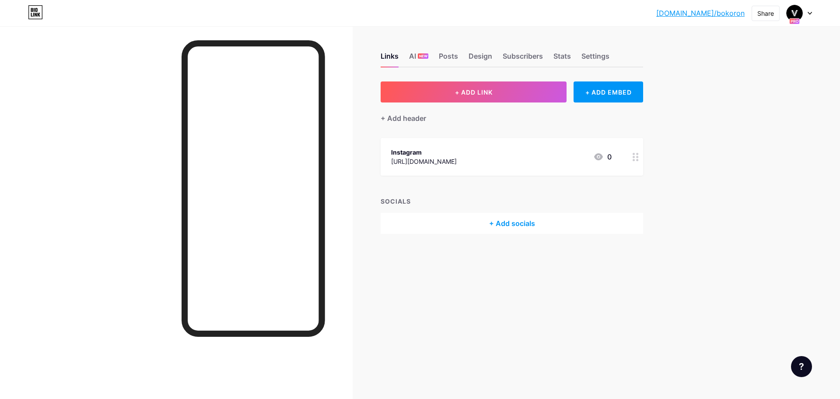
click at [510, 221] on div "+ Add socials" at bounding box center [512, 223] width 263 height 21
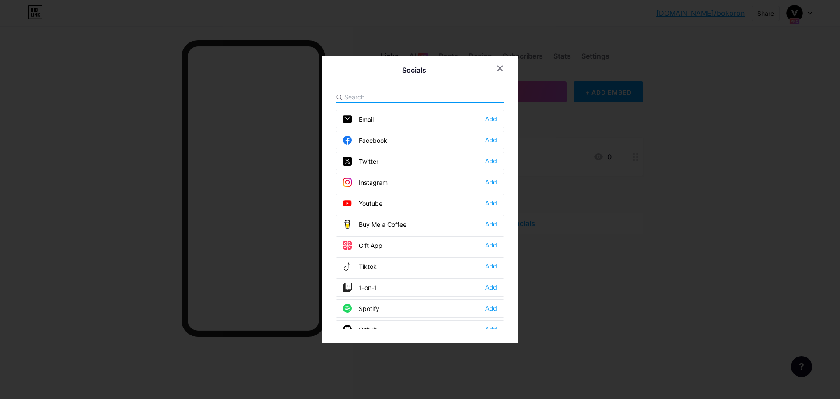
click at [556, 98] on div at bounding box center [420, 199] width 840 height 399
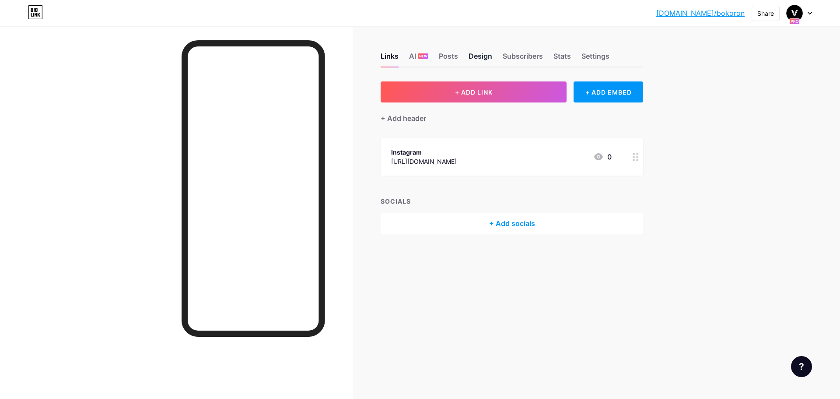
click at [478, 58] on div "Design" at bounding box center [481, 59] width 24 height 16
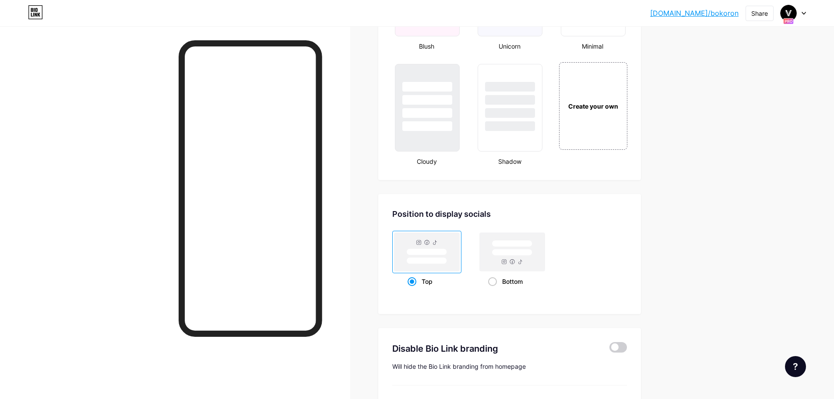
scroll to position [959, 0]
